Goal: Use online tool/utility

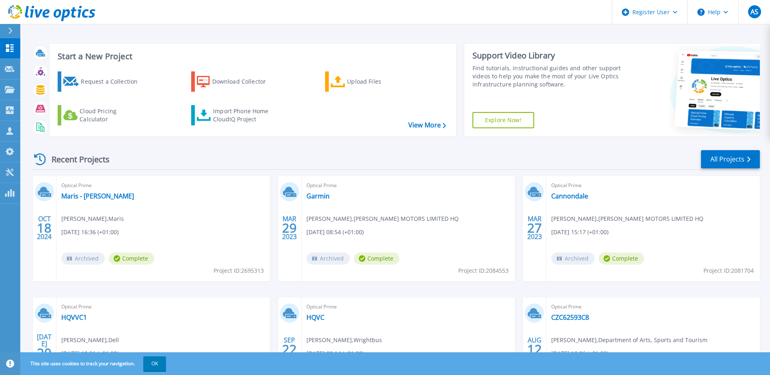
click at [168, 357] on div "This site uses cookies to track your navigation. OK" at bounding box center [385, 363] width 770 height 23
click at [163, 363] on button "OK" at bounding box center [154, 363] width 23 height 15
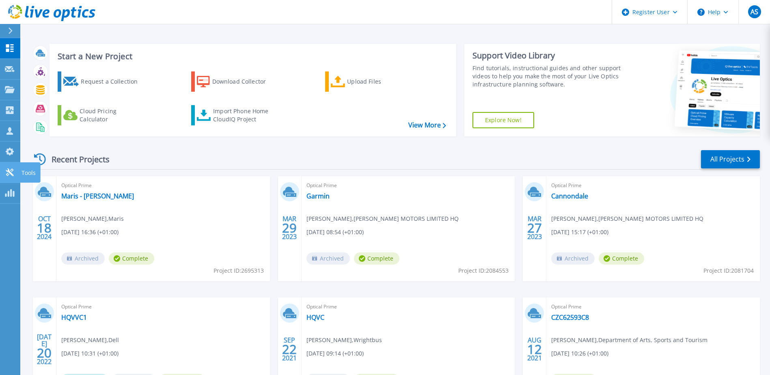
click at [12, 170] on icon at bounding box center [10, 172] width 10 height 8
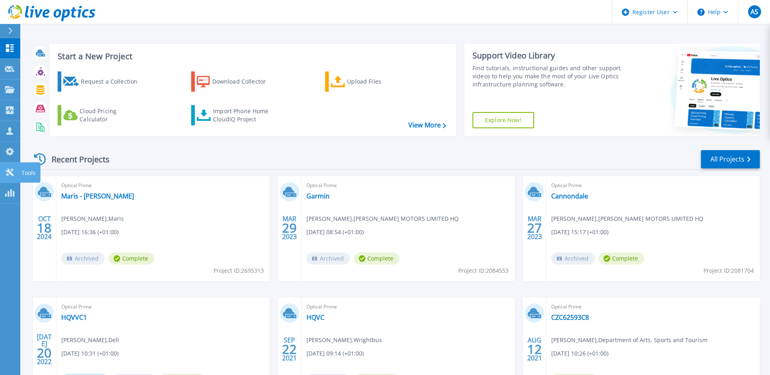
click at [12, 168] on icon at bounding box center [10, 172] width 10 height 8
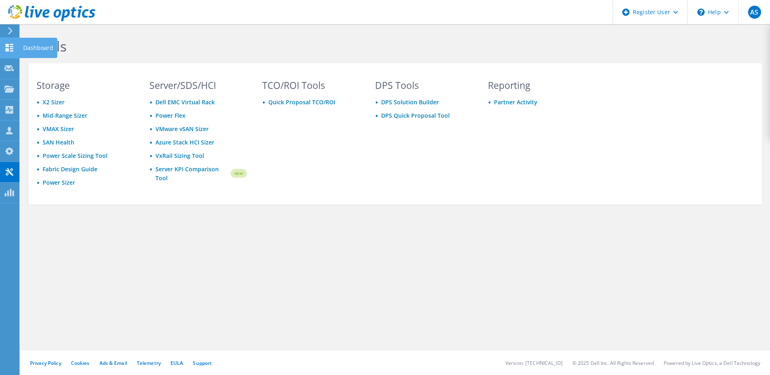
click at [8, 46] on use at bounding box center [10, 48] width 8 height 8
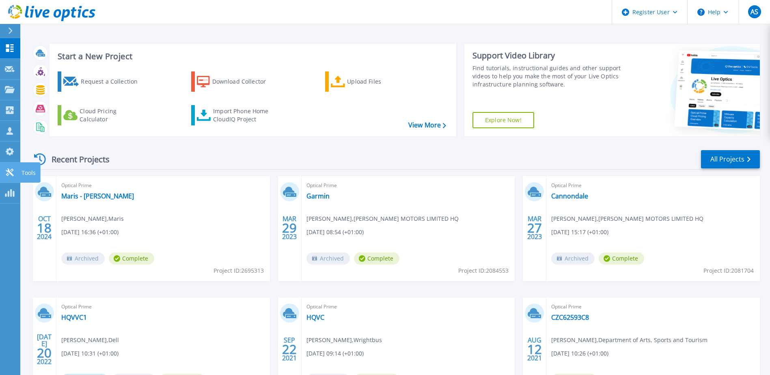
click at [9, 163] on link "Tools Tools" at bounding box center [10, 172] width 20 height 21
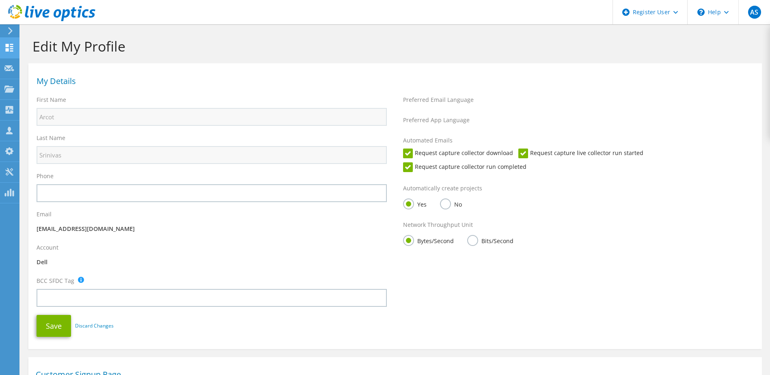
click at [10, 44] on use at bounding box center [10, 48] width 8 height 8
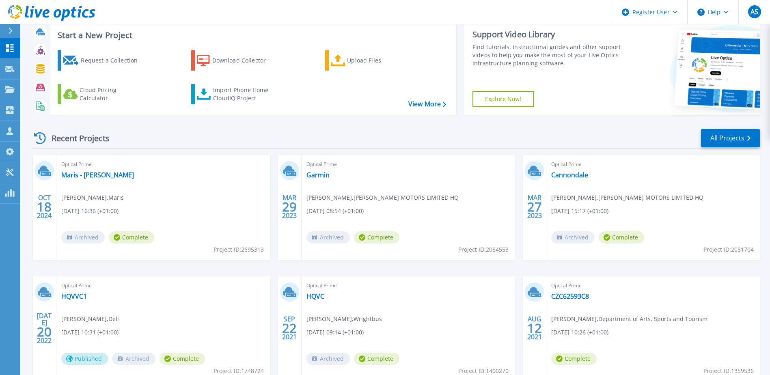
scroll to position [41, 0]
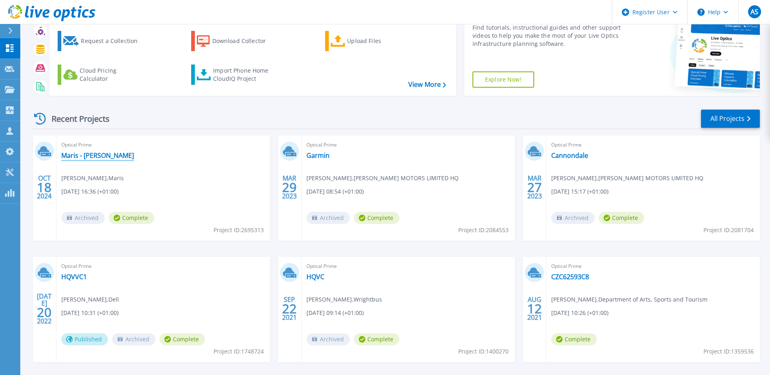
click at [80, 159] on link "Maris - Ben Hoy" at bounding box center [97, 155] width 73 height 8
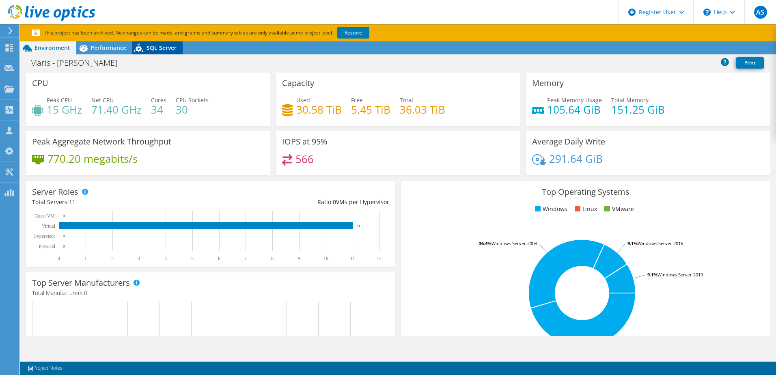
click at [157, 47] on span "SQL Server" at bounding box center [161, 48] width 30 height 8
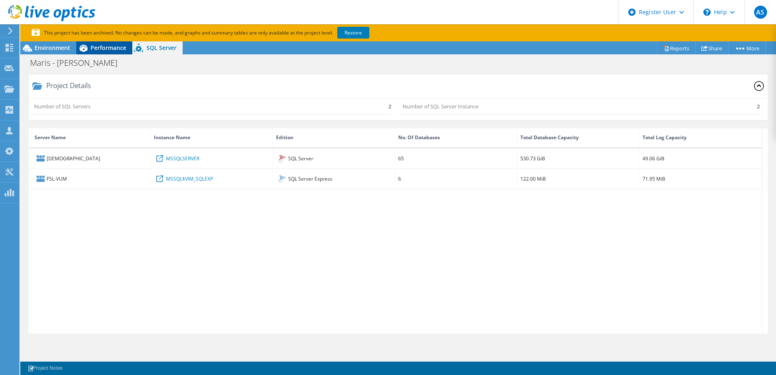
click at [118, 49] on span "Performance" at bounding box center [108, 48] width 36 height 8
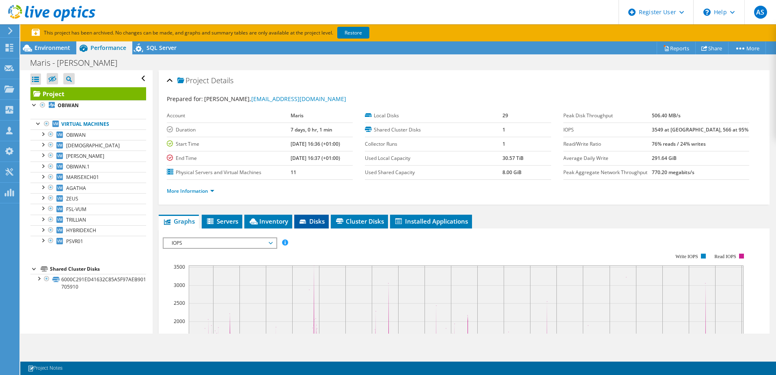
click at [308, 219] on span "Disks" at bounding box center [311, 221] width 26 height 8
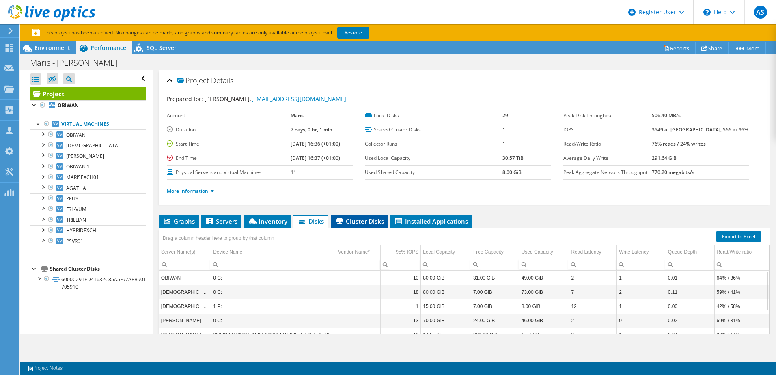
click at [370, 223] on span "Cluster Disks" at bounding box center [359, 221] width 49 height 8
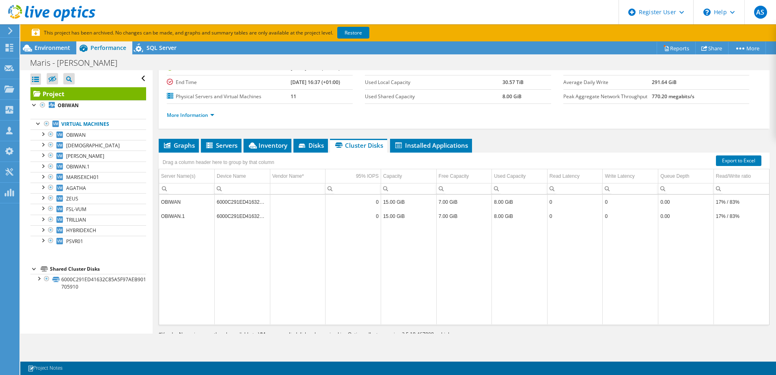
scroll to position [58, 0]
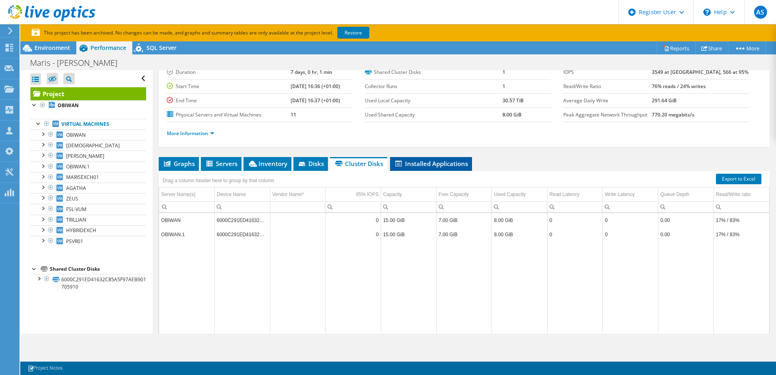
click at [421, 161] on span "Installed Applications" at bounding box center [431, 163] width 74 height 8
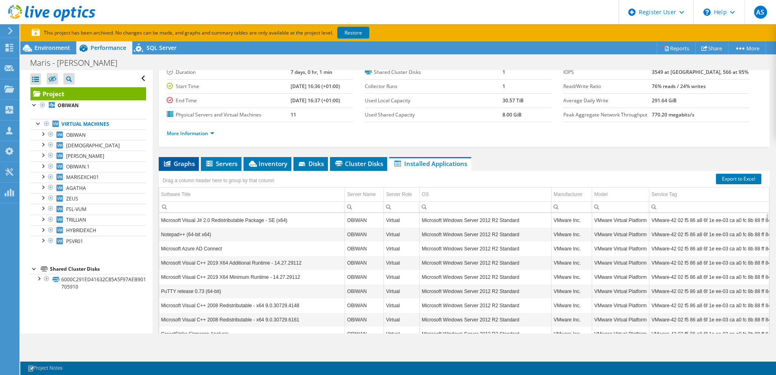
click at [168, 163] on icon at bounding box center [167, 164] width 6 height 6
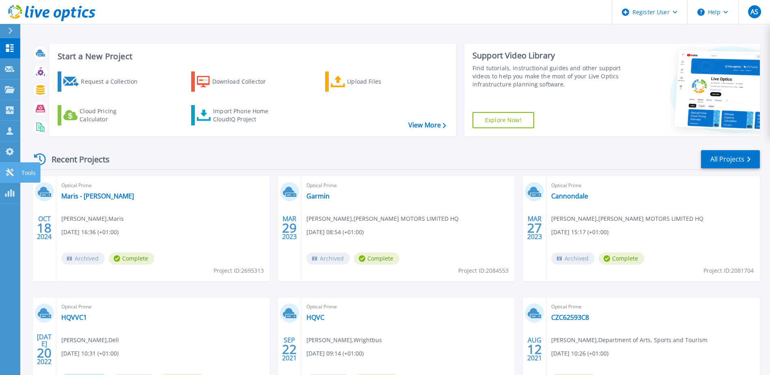
click at [20, 172] on div "Tools" at bounding box center [30, 172] width 20 height 20
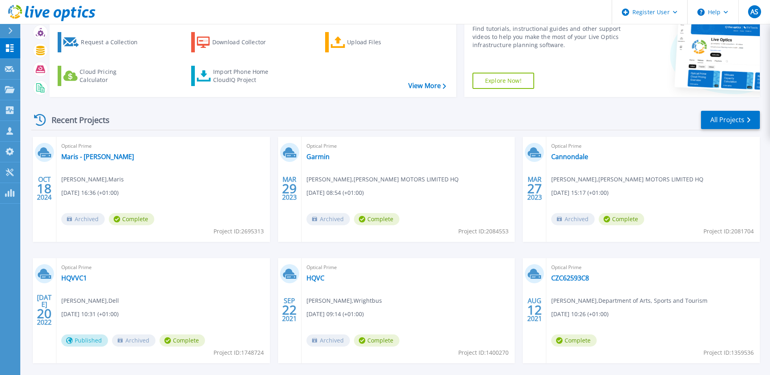
scroll to position [75, 0]
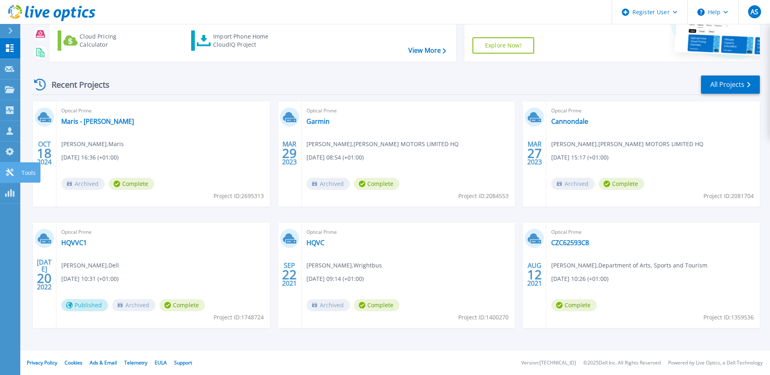
click at [15, 173] on link "Tools Tools" at bounding box center [10, 172] width 20 height 21
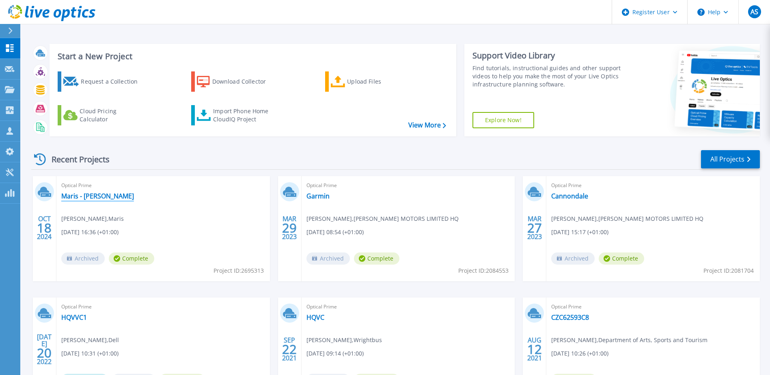
click at [105, 196] on link "Maris - [PERSON_NAME]" at bounding box center [97, 196] width 73 height 8
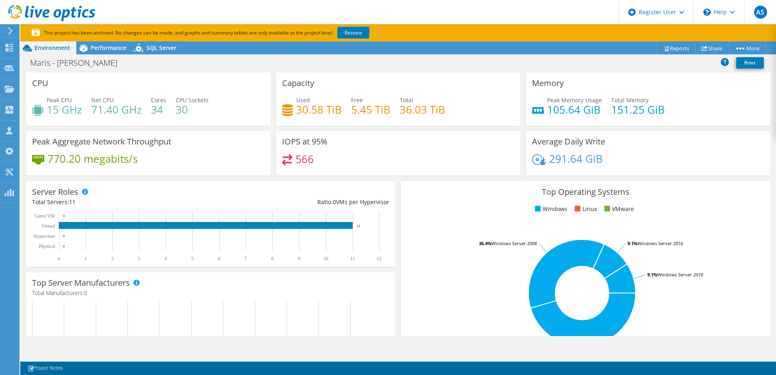
scroll to position [209, 0]
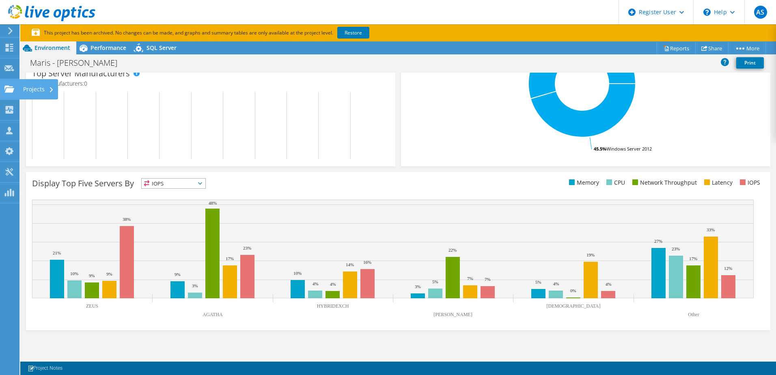
click at [9, 90] on use at bounding box center [9, 88] width 10 height 7
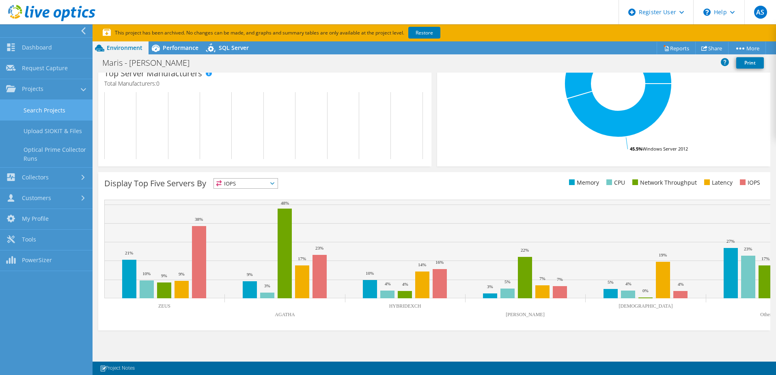
click at [66, 114] on link "Search Projects" at bounding box center [46, 110] width 92 height 21
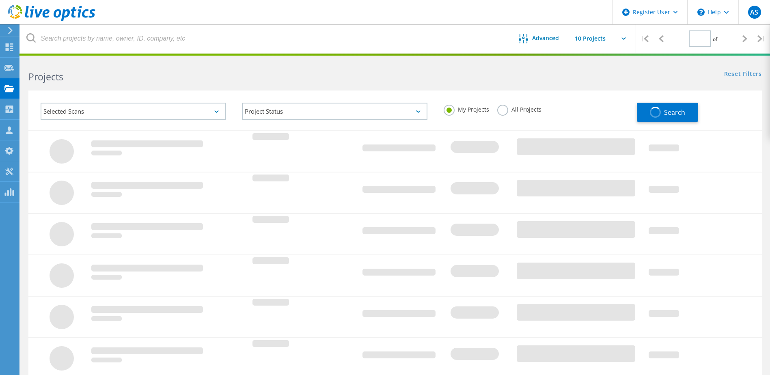
type input "1"
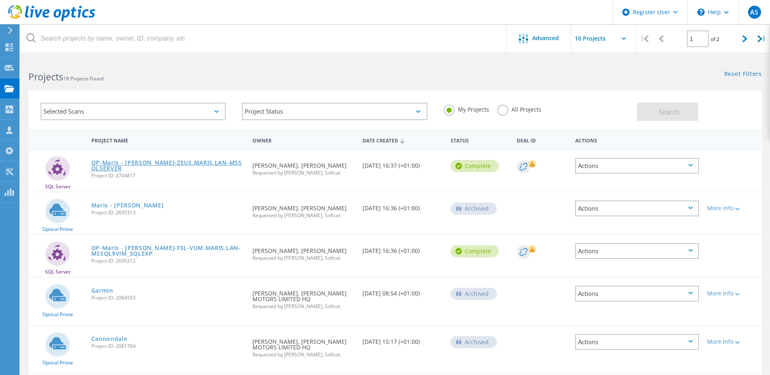
click at [142, 165] on link "OP-Maris - [PERSON_NAME]-ZEUS.MARIS.LAN-MSSQLSERVER" at bounding box center [167, 165] width 153 height 11
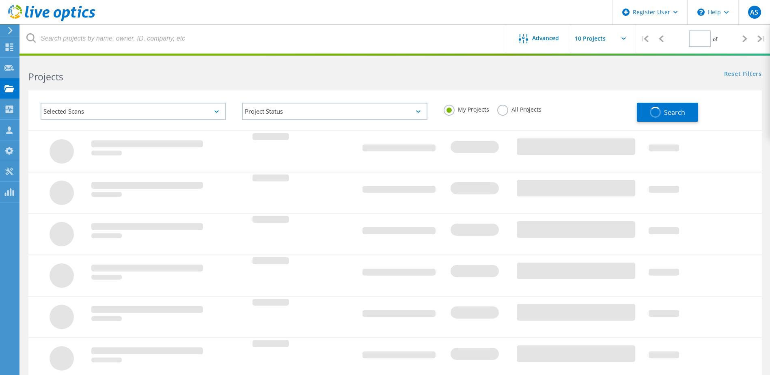
type input "1"
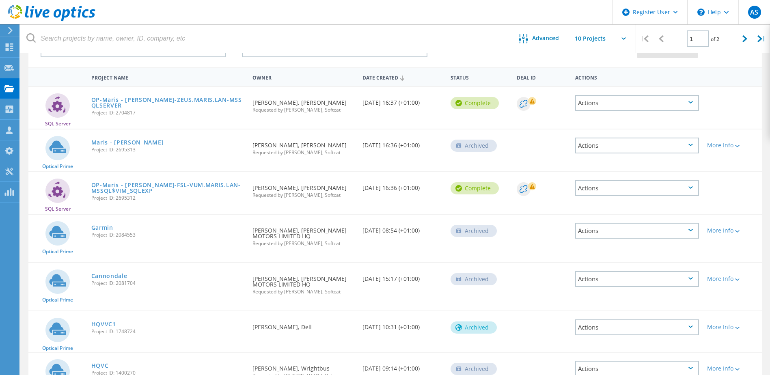
scroll to position [81, 0]
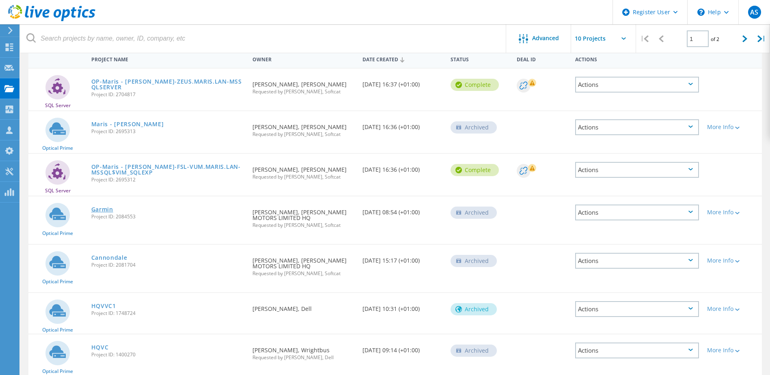
click at [106, 209] on link "Garmin" at bounding box center [102, 209] width 22 height 6
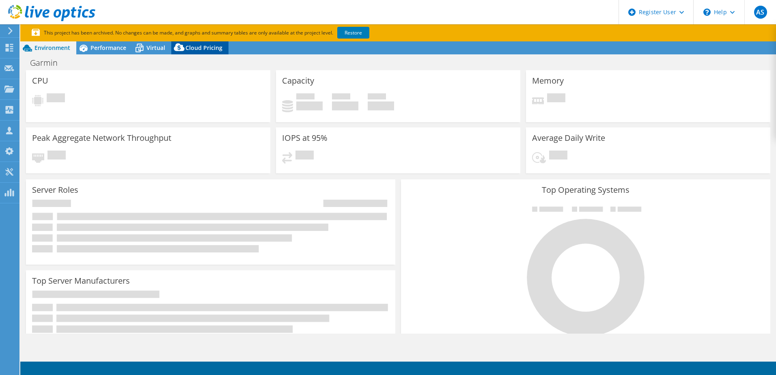
select select "EULondon"
select select "USD"
click at [201, 45] on span "Cloud Pricing" at bounding box center [203, 48] width 37 height 8
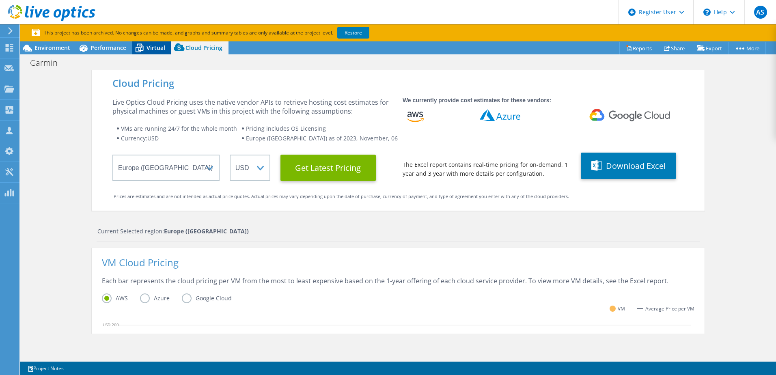
click at [153, 41] on div "Virtual" at bounding box center [151, 47] width 39 height 13
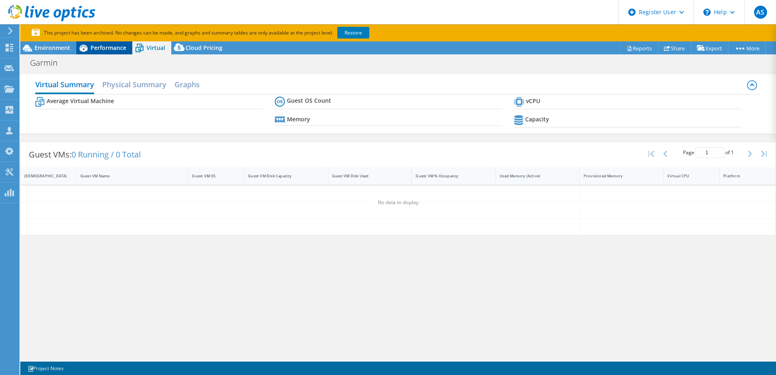
click at [107, 48] on span "Performance" at bounding box center [108, 48] width 36 height 8
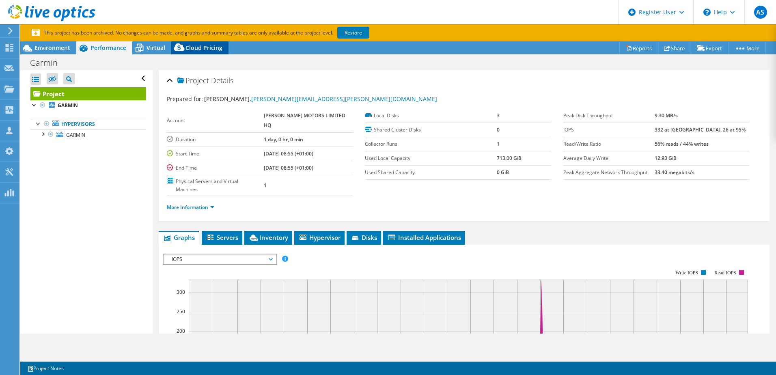
click at [191, 45] on span "Cloud Pricing" at bounding box center [203, 48] width 37 height 8
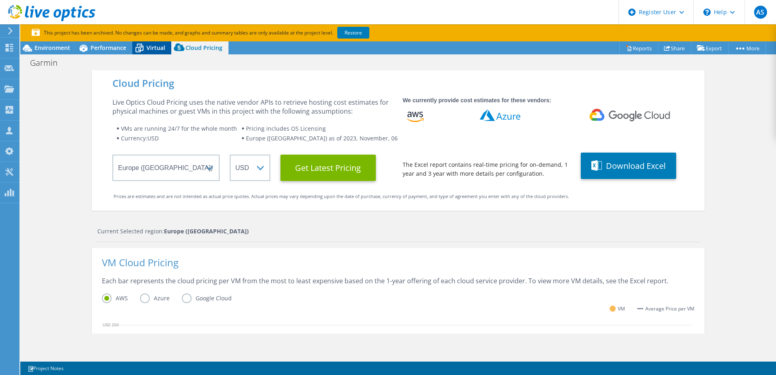
click at [159, 44] on span "Virtual" at bounding box center [155, 48] width 19 height 8
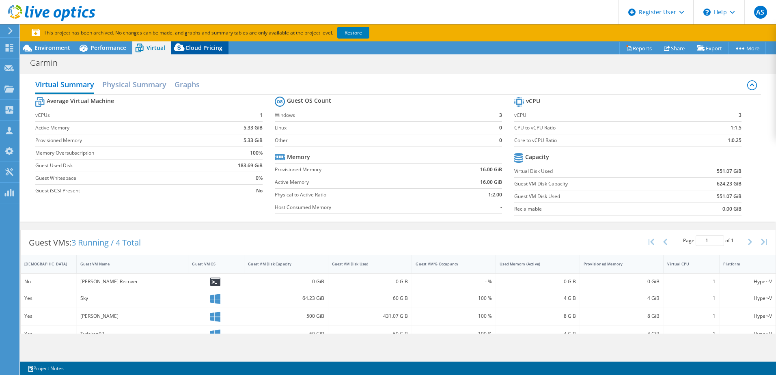
click at [184, 47] on icon at bounding box center [179, 49] width 16 height 16
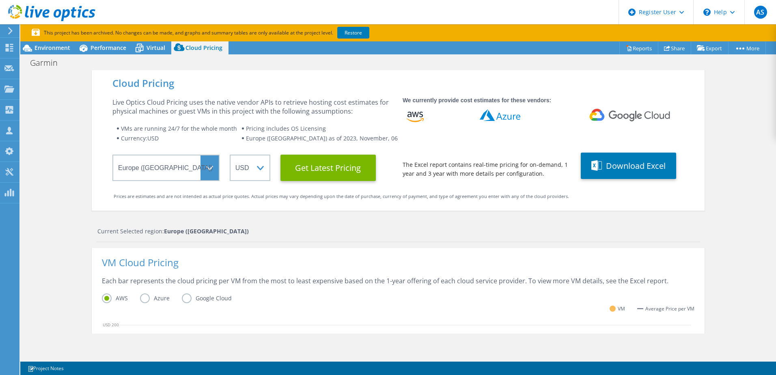
scroll to position [41, 0]
click at [164, 165] on select "Select a Region [GEOGRAPHIC_DATA] ([GEOGRAPHIC_DATA]) [GEOGRAPHIC_DATA] ([GEOGR…" at bounding box center [165, 168] width 107 height 26
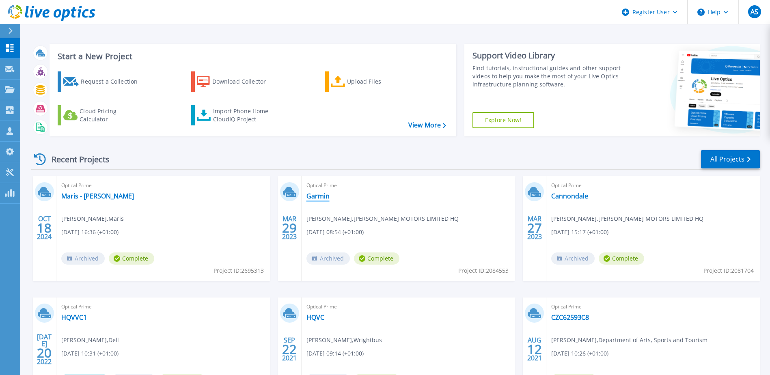
click at [318, 194] on link "Garmin" at bounding box center [317, 196] width 23 height 8
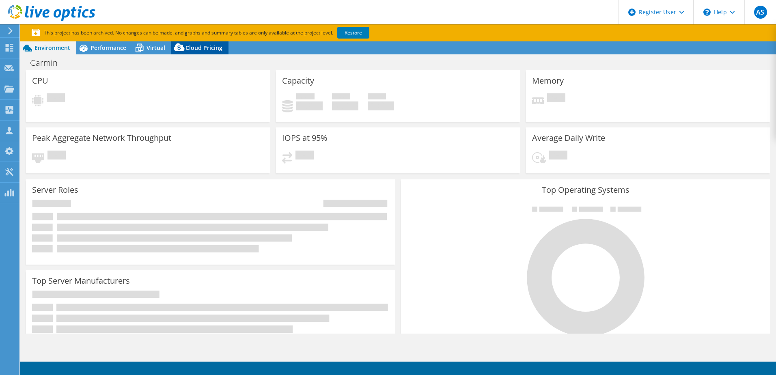
select select "USD"
select select "EULondon"
click at [192, 45] on span "Cloud Pricing" at bounding box center [203, 48] width 37 height 8
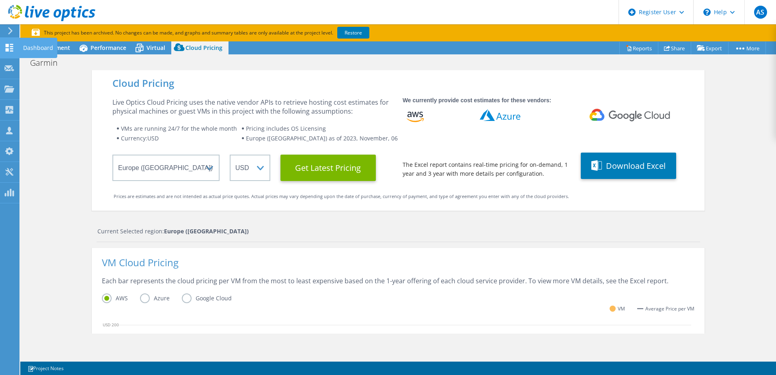
click at [10, 44] on icon at bounding box center [9, 48] width 10 height 8
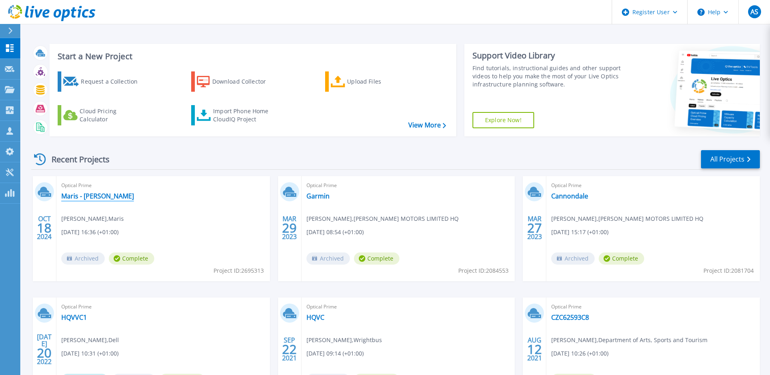
click at [85, 197] on link "Maris - [PERSON_NAME]" at bounding box center [97, 196] width 73 height 8
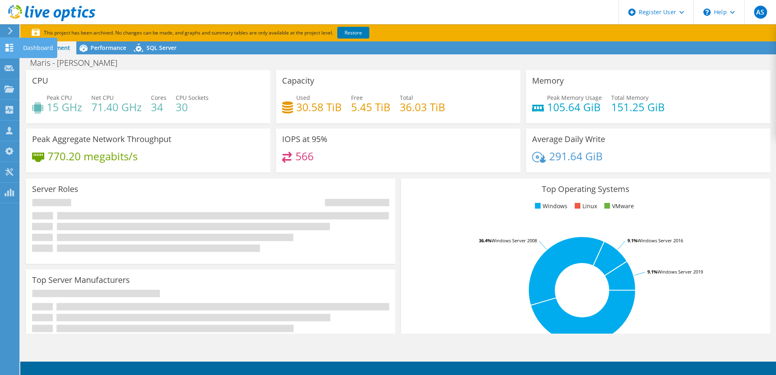
click at [9, 48] on icon at bounding box center [9, 48] width 10 height 8
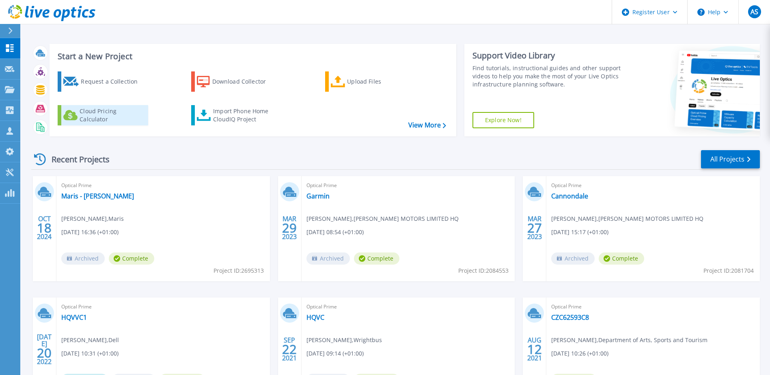
click at [109, 113] on div "Cloud Pricing Calculator" at bounding box center [112, 115] width 65 height 16
